Goal: Task Accomplishment & Management: Manage account settings

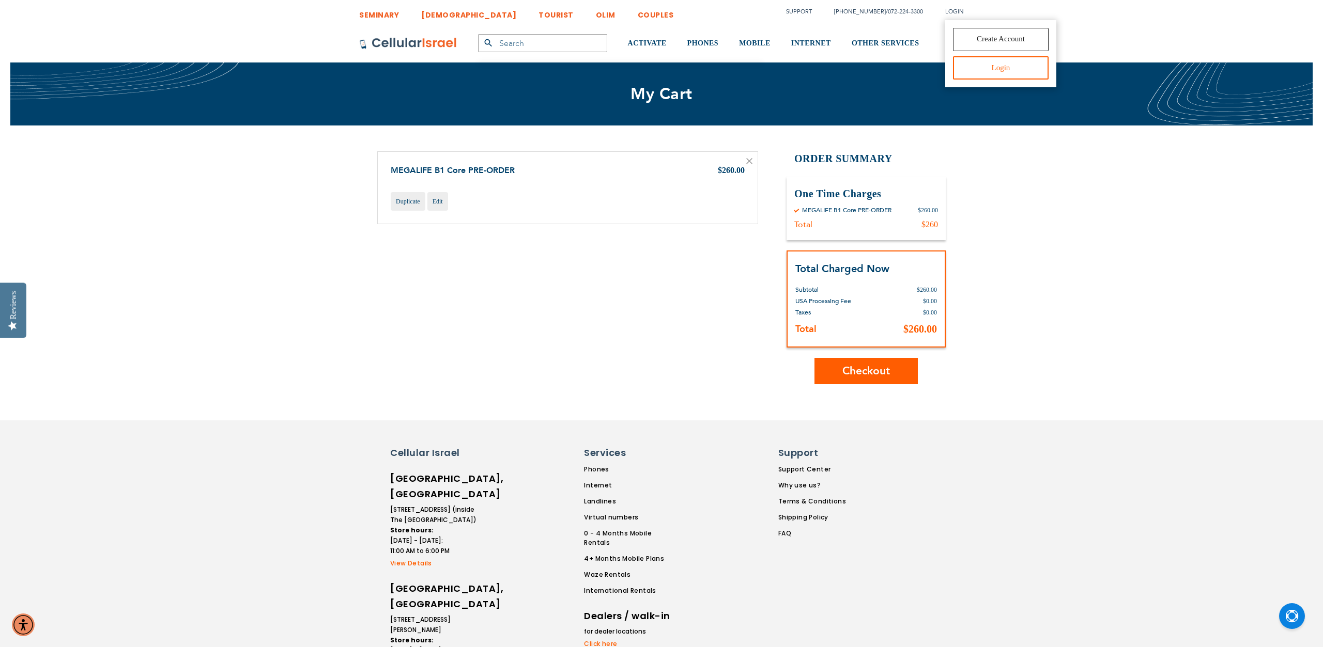
click at [986, 68] on link "Login" at bounding box center [1001, 67] width 96 height 23
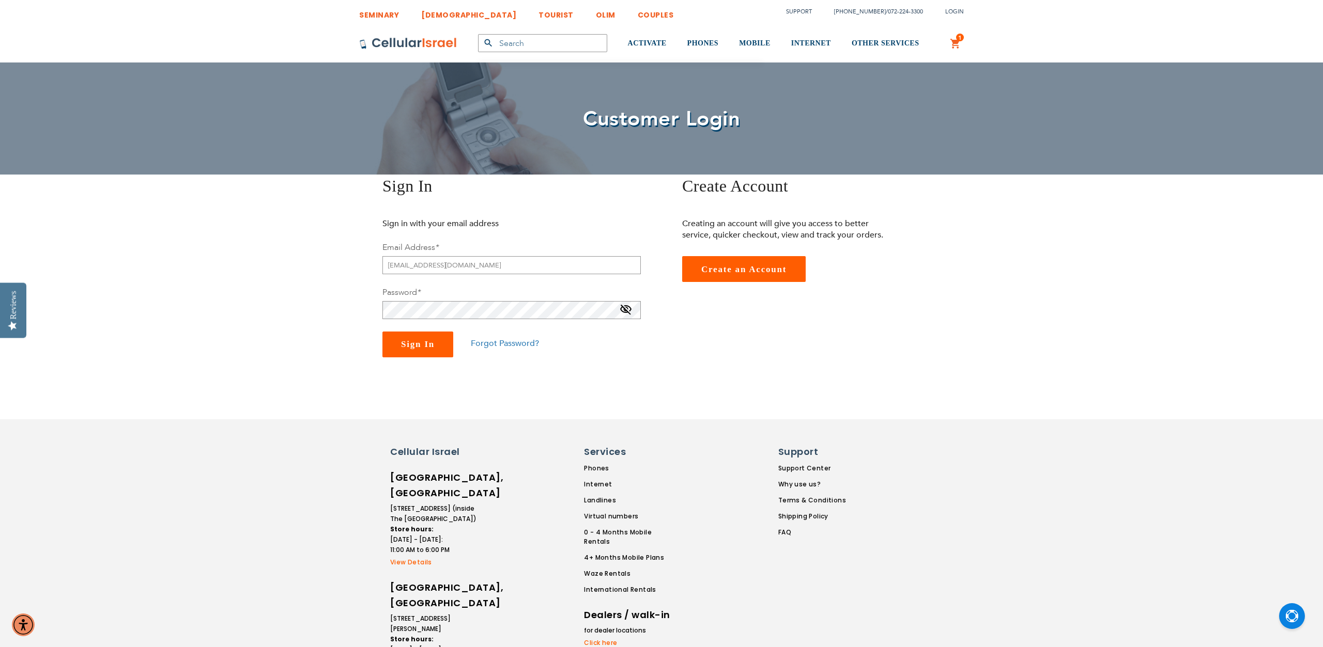
click at [425, 345] on span "Sign In" at bounding box center [418, 344] width 34 height 10
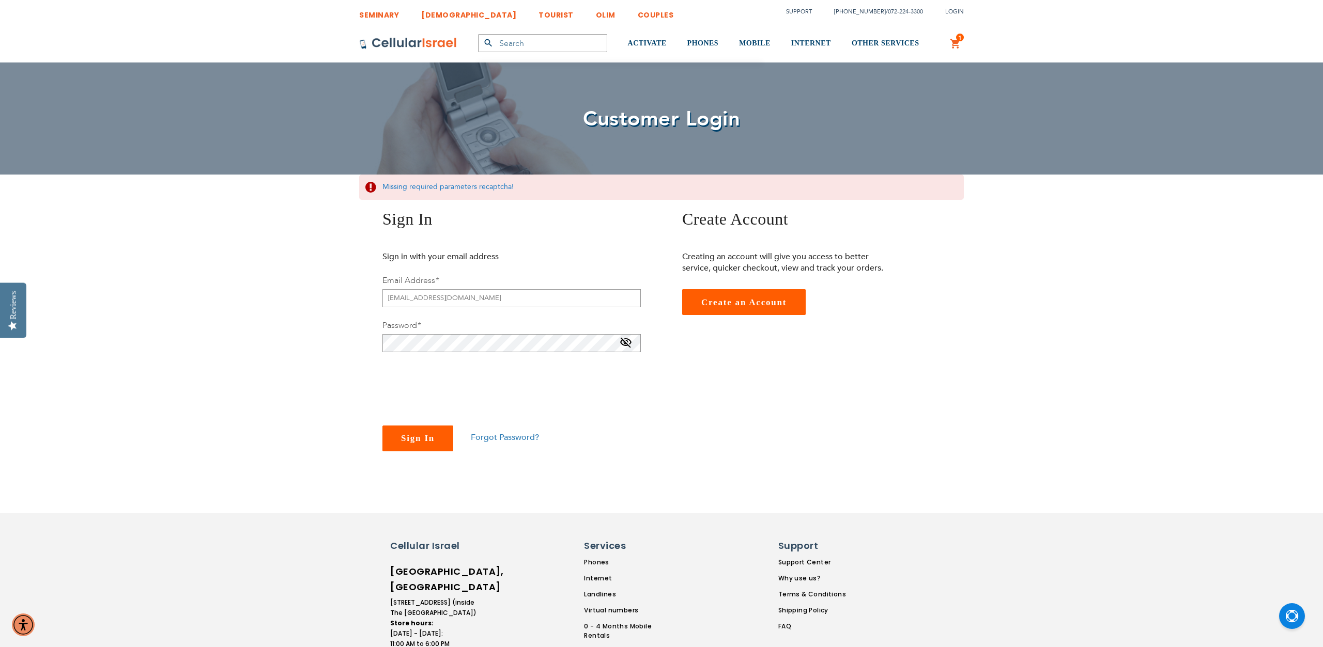
checkbox input "true"
click at [408, 438] on span "Sign In" at bounding box center [418, 439] width 34 height 10
